Goal: Task Accomplishment & Management: Manage account settings

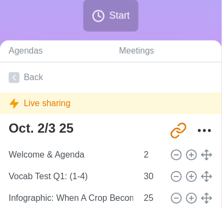
scroll to position [193, 0]
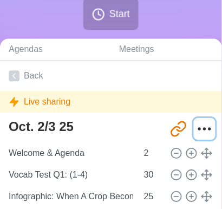
click at [197, 129] on icon "More" at bounding box center [204, 128] width 17 height 17
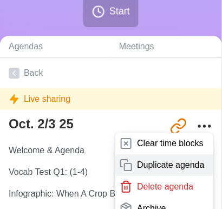
click at [157, 171] on div "Duplicate agenda" at bounding box center [164, 165] width 98 height 22
type textarea "Oct. 2/3 25 copy"
type input "[URL][DOMAIN_NAME]"
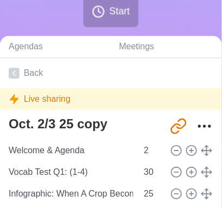
type textarea "Oct. 2/3 25"
type input "[URL][DOMAIN_NAME]"
type textarea "Oct. 2/3 25 copy"
type input "[URL][DOMAIN_NAME]"
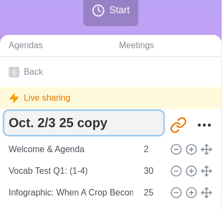
click at [107, 129] on textarea "Oct. 2/3 25 copy" at bounding box center [83, 123] width 159 height 24
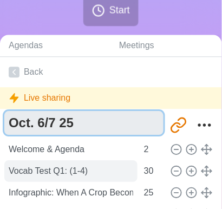
type textarea "Oct. 6/7 25"
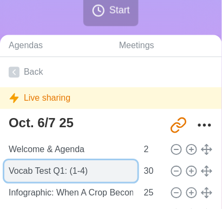
click at [48, 171] on input "Vocab Test Q1: (1-4)" at bounding box center [70, 171] width 133 height 22
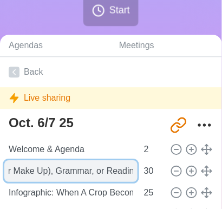
scroll to position [0, 164]
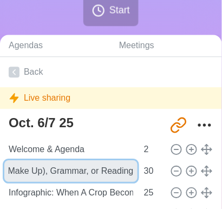
type input "Language Development: Vocab (Study for Make Up), Grammar, or Reading"
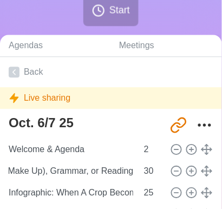
scroll to position [0, 0]
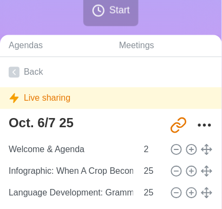
scroll to position [205, 0]
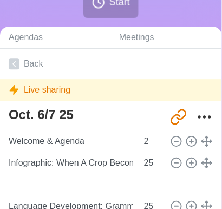
type input "Language Development: Vocab (Study for Make Up), Grammar, or Reading"
type input "30"
type input "Infographic: When A Crop Becomes King"
type input "25"
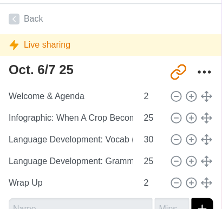
scroll to position [250, 0]
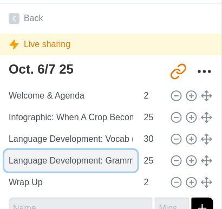
click at [94, 161] on input "Language Development: Grammar or Book Clubs Reading or Book Talk Project" at bounding box center [70, 161] width 133 height 22
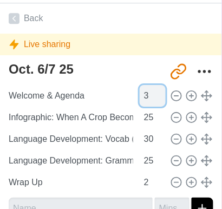
click at [156, 90] on input "3" at bounding box center [153, 96] width 26 height 22
click at [156, 90] on input "4" at bounding box center [153, 96] width 26 height 22
click at [156, 90] on input "5" at bounding box center [153, 96] width 26 height 22
click at [156, 90] on input "6" at bounding box center [153, 96] width 26 height 22
type input "7"
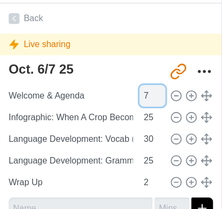
click at [156, 90] on input "7" at bounding box center [153, 96] width 26 height 22
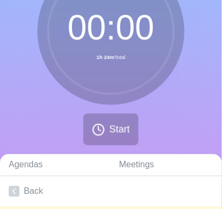
scroll to position [74, 0]
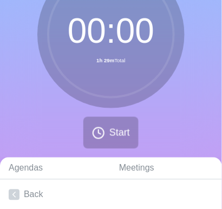
click at [203, 74] on div "00 : 00 1h 29m Total Start" at bounding box center [111, 59] width 222 height 197
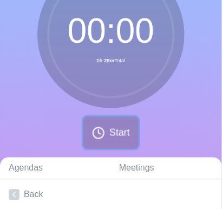
click at [115, 132] on span "Start" at bounding box center [119, 133] width 21 height 15
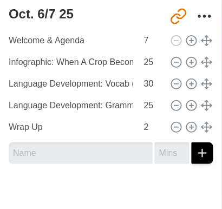
scroll to position [314, 0]
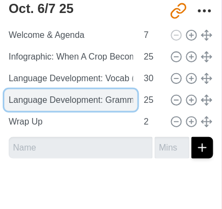
click at [52, 97] on input "Language Development: Grammar or Book Clubs Reading or Book Talk Project" at bounding box center [70, 100] width 133 height 22
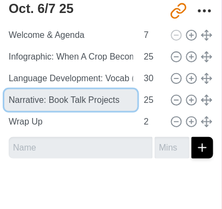
type input "Narrative: Book Talk Projects"
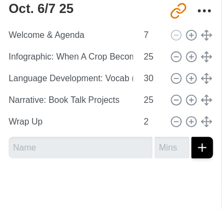
click at [117, 178] on div at bounding box center [111, 188] width 222 height 43
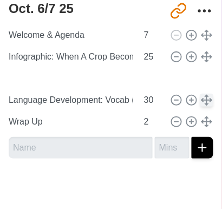
type input "Narrative: Book Talk Projects"
type input "25"
type input "Language Development: Vocab (Study for Make Up), Grammar, or Reading"
type input "30"
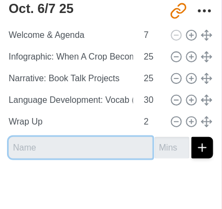
click at [70, 157] on input "text" at bounding box center [81, 148] width 144 height 22
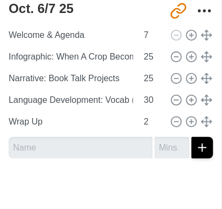
click at [75, 178] on div at bounding box center [111, 188] width 222 height 43
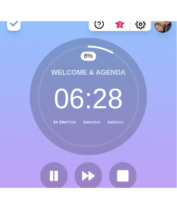
scroll to position [0, 0]
